Goal: Book appointment/travel/reservation

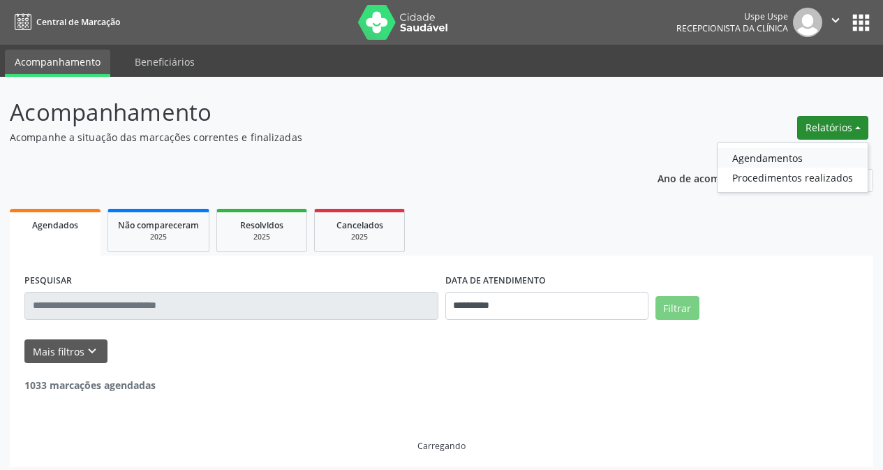
click at [787, 151] on link "Agendamentos" at bounding box center [792, 158] width 150 height 20
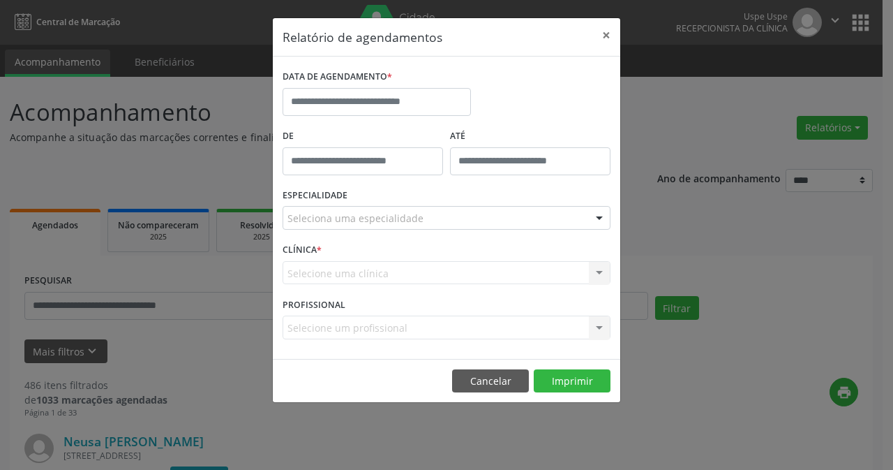
click at [365, 120] on div "DATA DE AGENDAMENTO *" at bounding box center [376, 95] width 195 height 59
click at [373, 127] on label "De" at bounding box center [363, 137] width 161 height 22
click at [373, 110] on input "text" at bounding box center [377, 102] width 188 height 28
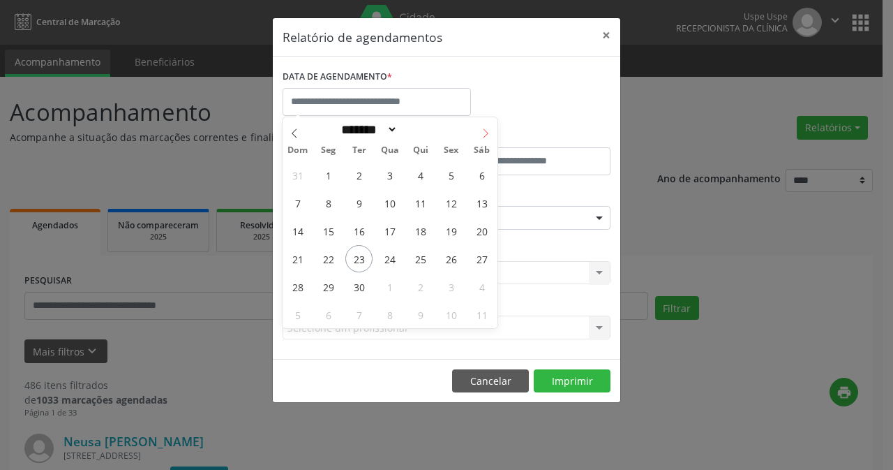
click at [486, 133] on icon at bounding box center [486, 133] width 10 height 10
select select "*"
click at [421, 178] on span "2" at bounding box center [420, 174] width 27 height 27
type input "**********"
click at [421, 178] on span "2" at bounding box center [420, 174] width 27 height 27
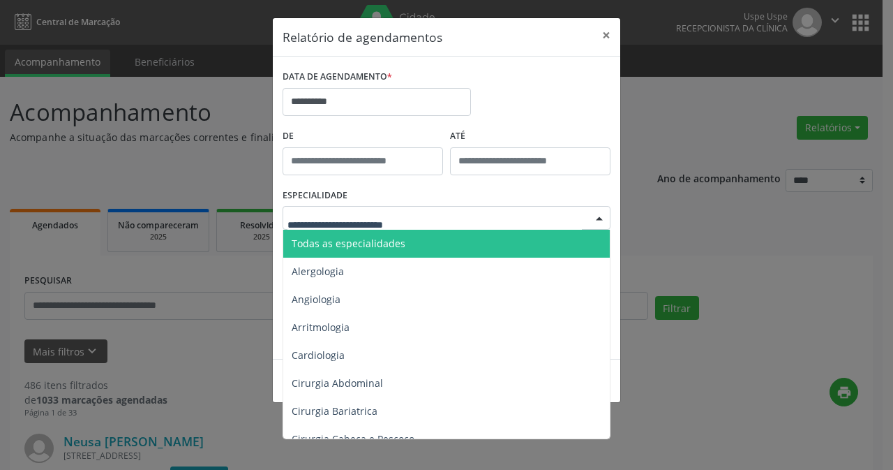
click at [425, 215] on div at bounding box center [447, 218] width 328 height 24
click at [435, 242] on span "Todas as especialidades" at bounding box center [447, 244] width 329 height 28
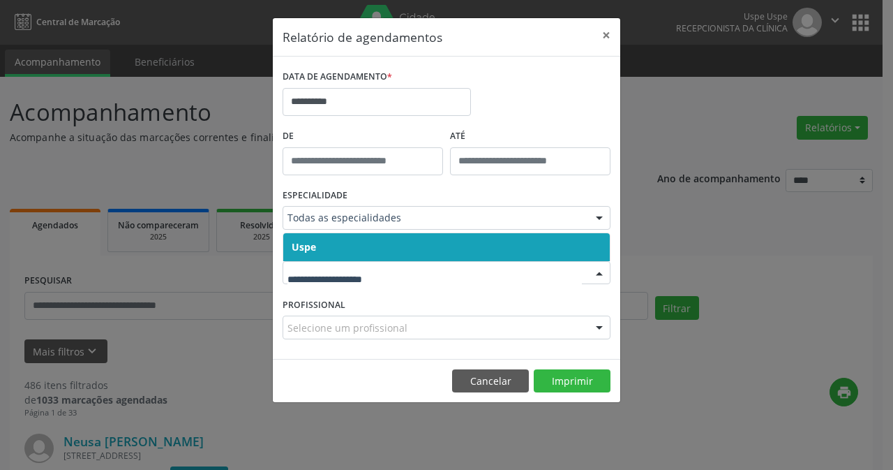
click at [417, 246] on span "Uspe" at bounding box center [446, 247] width 327 height 28
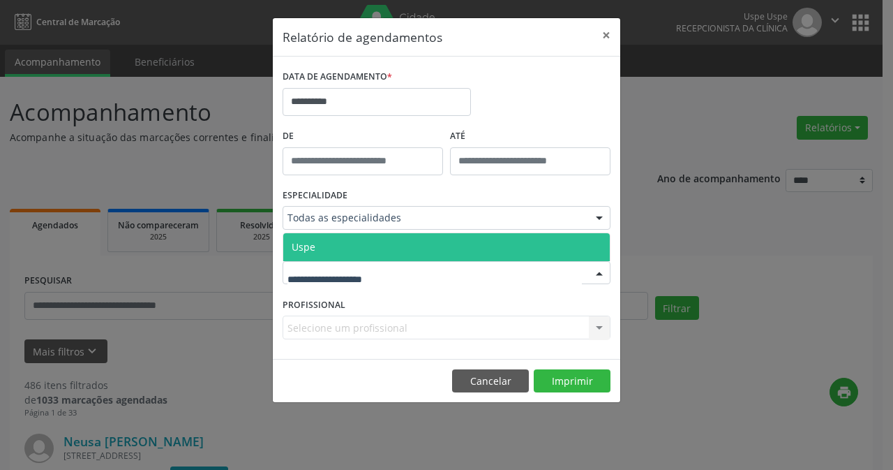
click at [418, 271] on div at bounding box center [447, 273] width 328 height 24
click at [410, 238] on span "Uspe" at bounding box center [446, 247] width 327 height 28
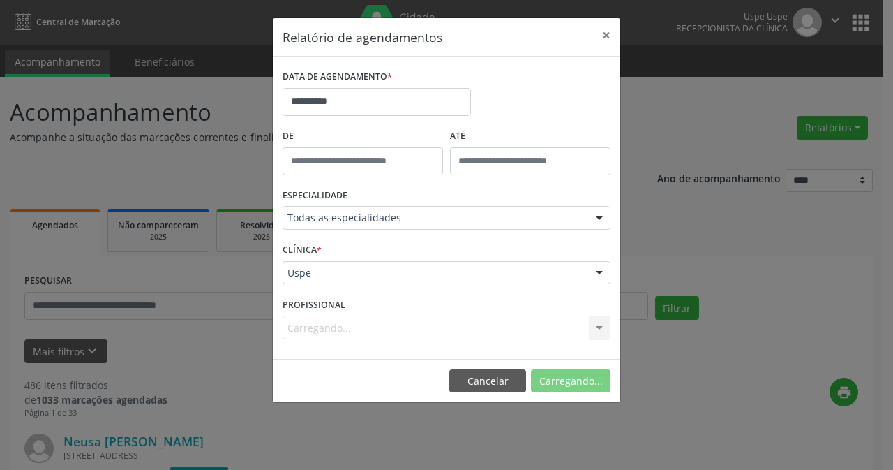
click at [371, 328] on div "Carregando... Nenhum resultado encontrado para: " " Não há nenhuma opção para s…" at bounding box center [447, 327] width 328 height 24
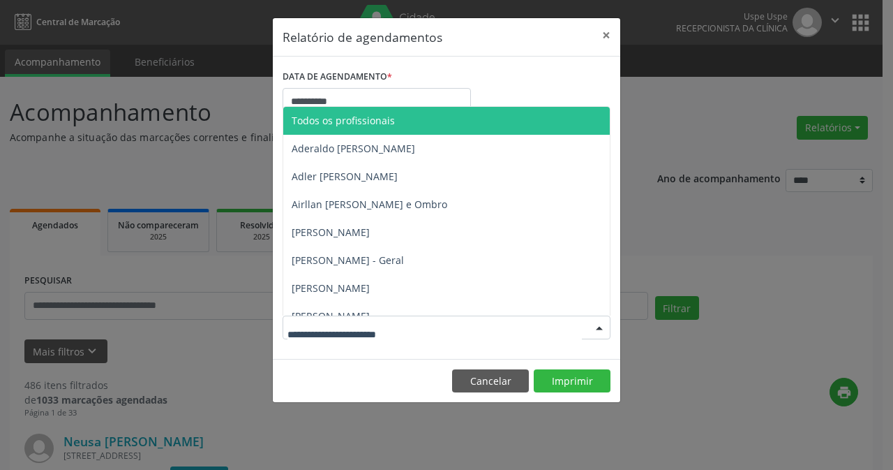
click at [361, 325] on input "text" at bounding box center [435, 334] width 294 height 28
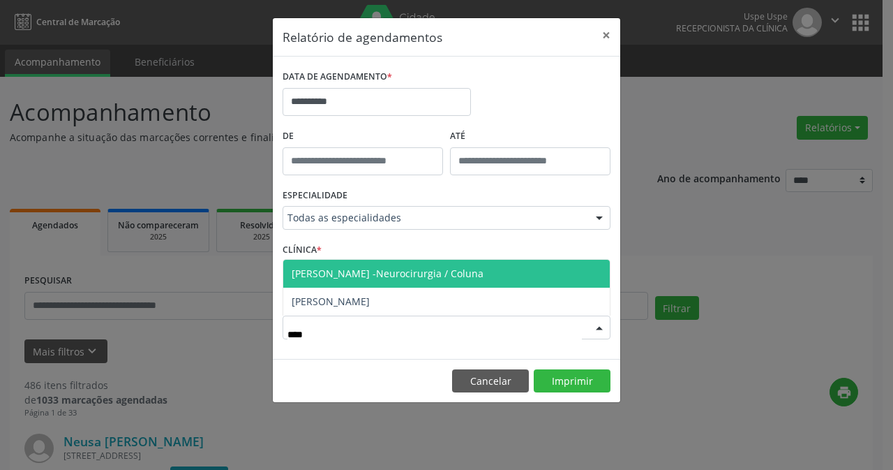
type input "*****"
click at [415, 272] on span "[PERSON_NAME] -Neurocirurgia / Coluna" at bounding box center [388, 273] width 192 height 13
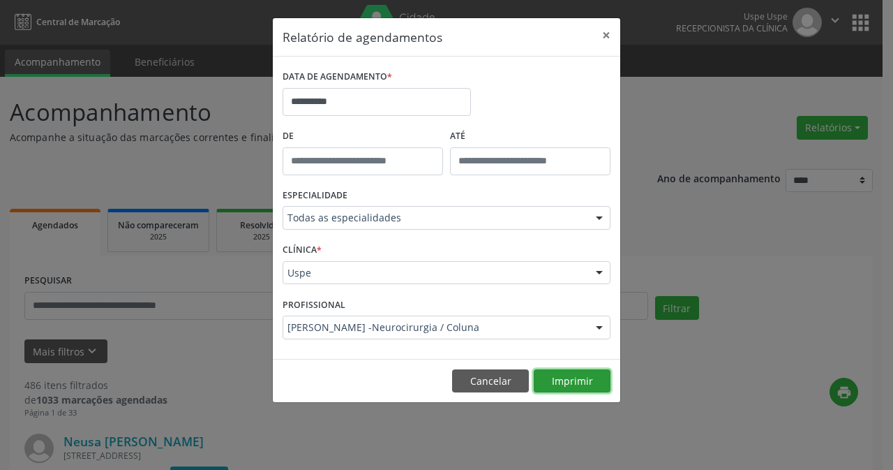
click at [562, 380] on button "Imprimir" at bounding box center [572, 381] width 77 height 24
